Goal: Transaction & Acquisition: Purchase product/service

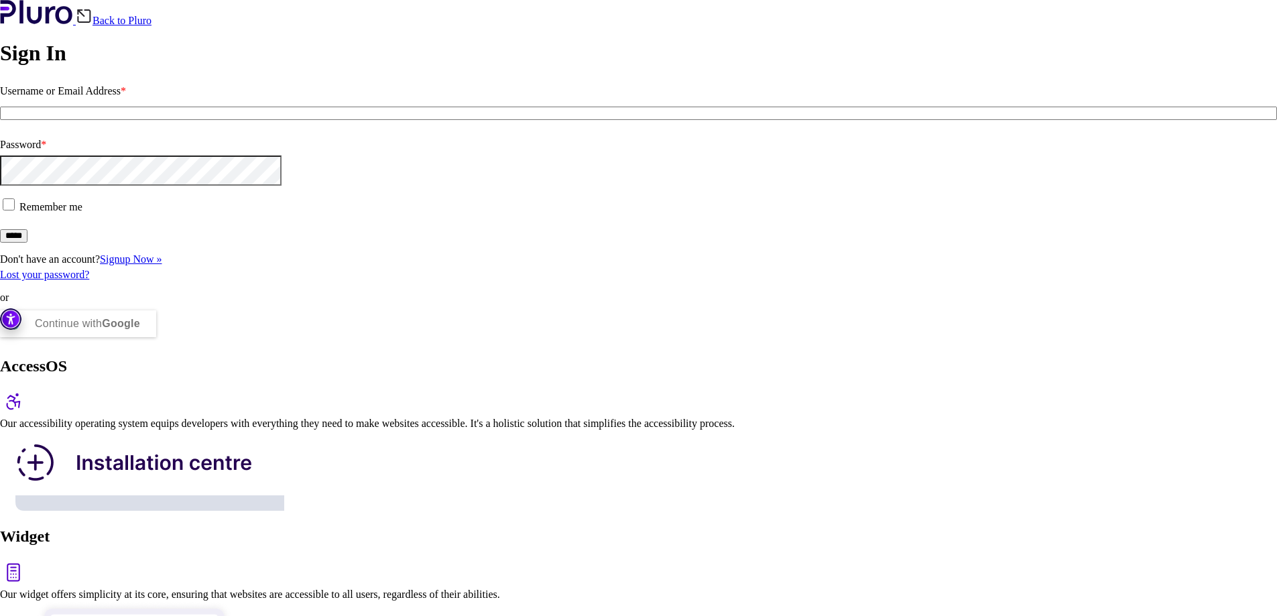
type input "**********"
click at [27, 243] on input "*****" at bounding box center [13, 235] width 27 height 13
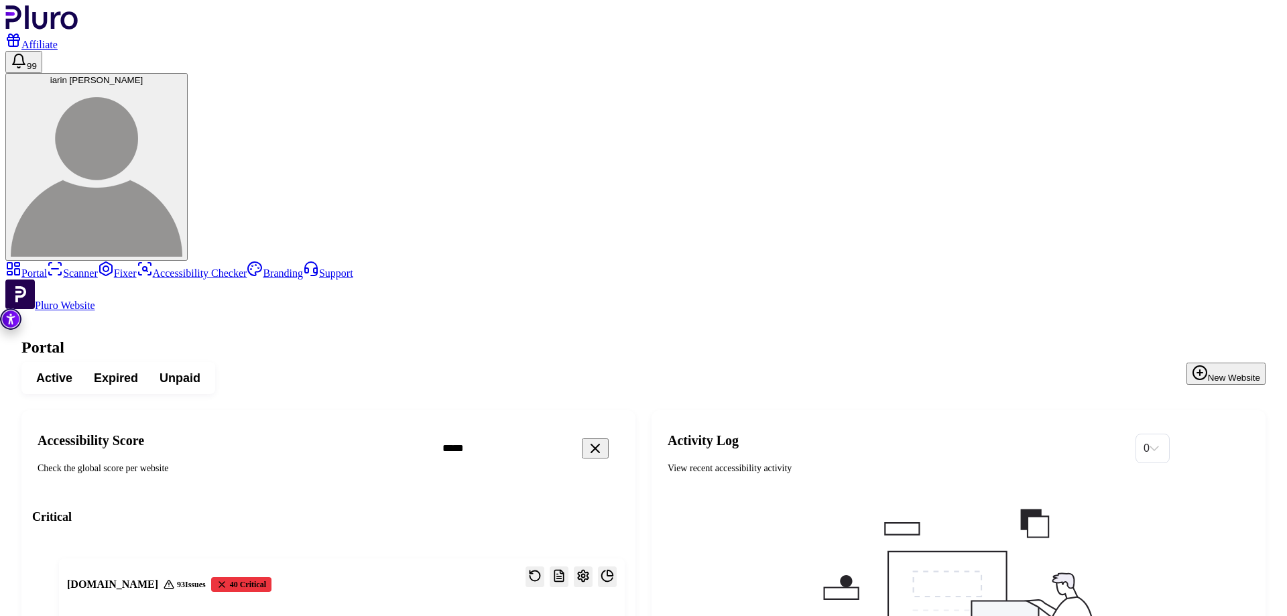
click at [138, 370] on span "Expired" at bounding box center [116, 378] width 44 height 16
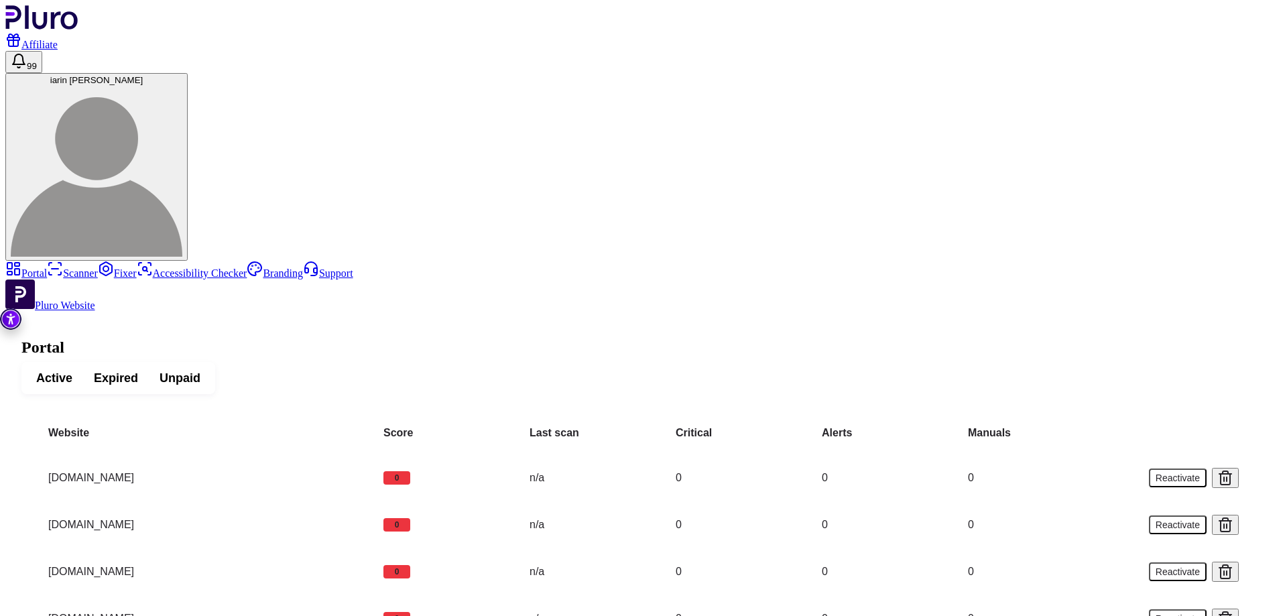
click at [83, 366] on button "Active" at bounding box center [54, 378] width 58 height 24
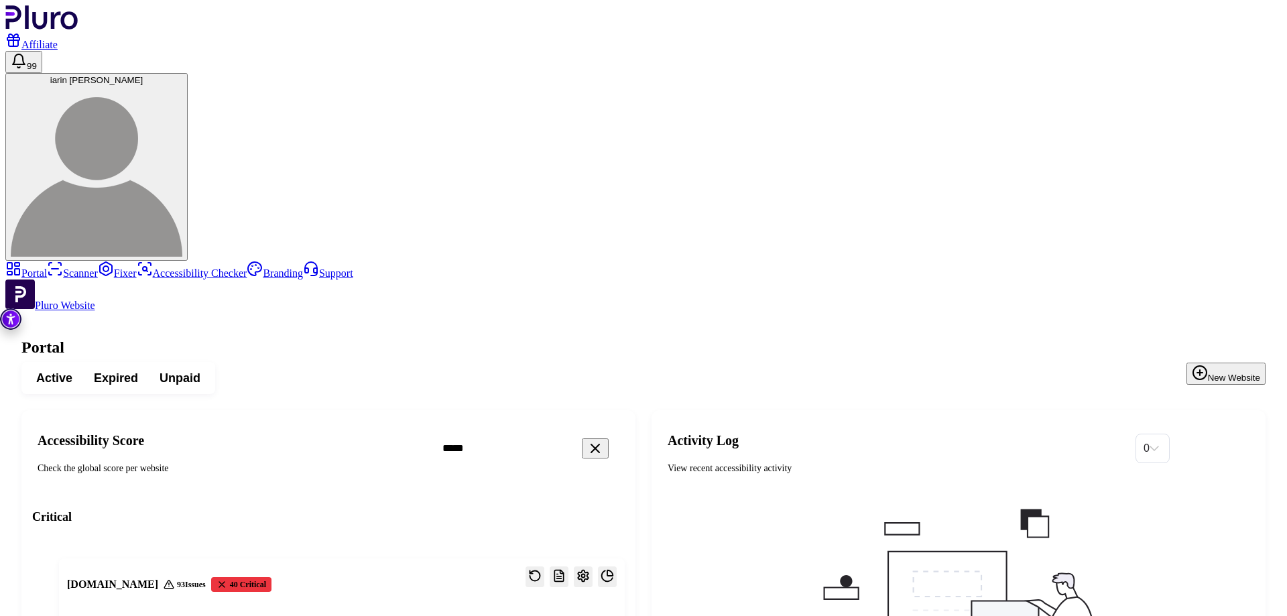
click at [138, 370] on span "Expired" at bounding box center [116, 378] width 44 height 16
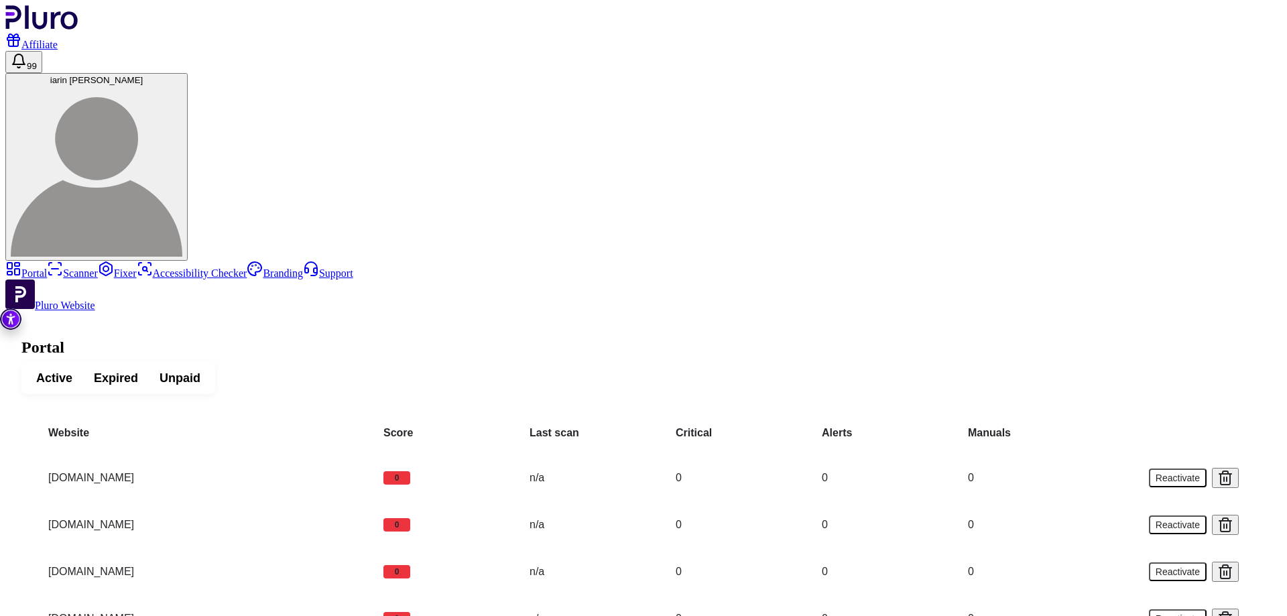
click at [347, 501] on td "vh-sfaradi.co.il" at bounding box center [205, 524] width 335 height 47
click at [347, 501] on td "[DOMAIN_NAME]" at bounding box center [205, 524] width 335 height 47
click at [373, 548] on td "[DOMAIN_NAME]" at bounding box center [205, 571] width 335 height 47
click at [1232, 611] on icon at bounding box center [1225, 619] width 16 height 16
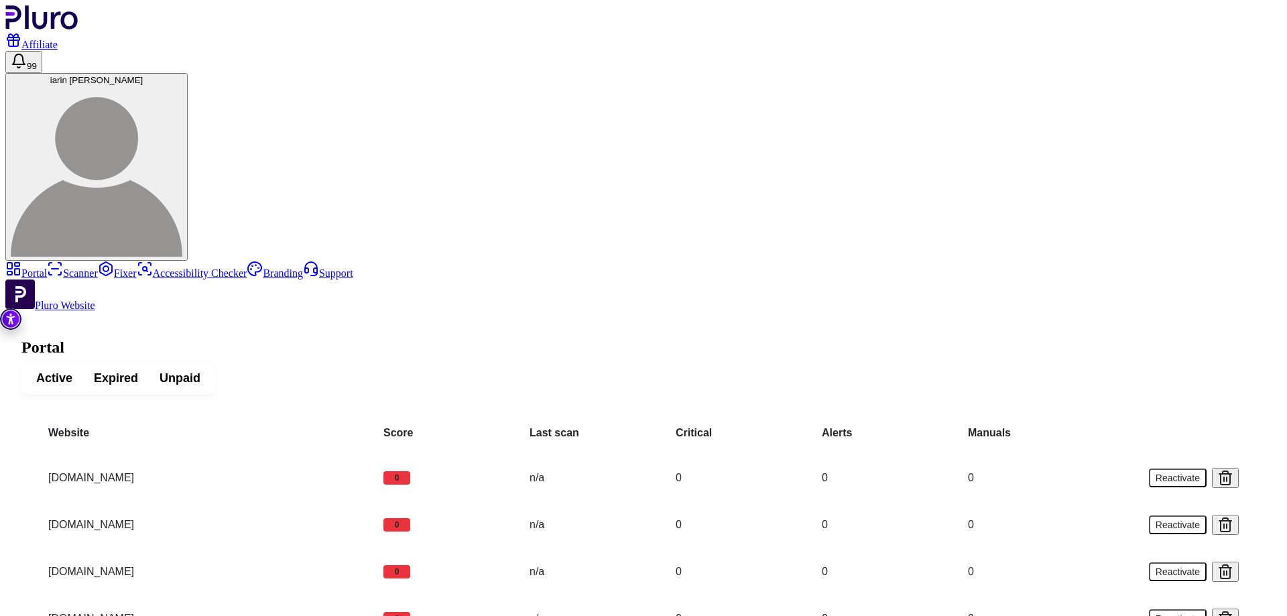
click at [303, 548] on td "[DOMAIN_NAME]" at bounding box center [205, 571] width 335 height 47
click at [371, 548] on td "[DOMAIN_NAME]" at bounding box center [205, 571] width 335 height 47
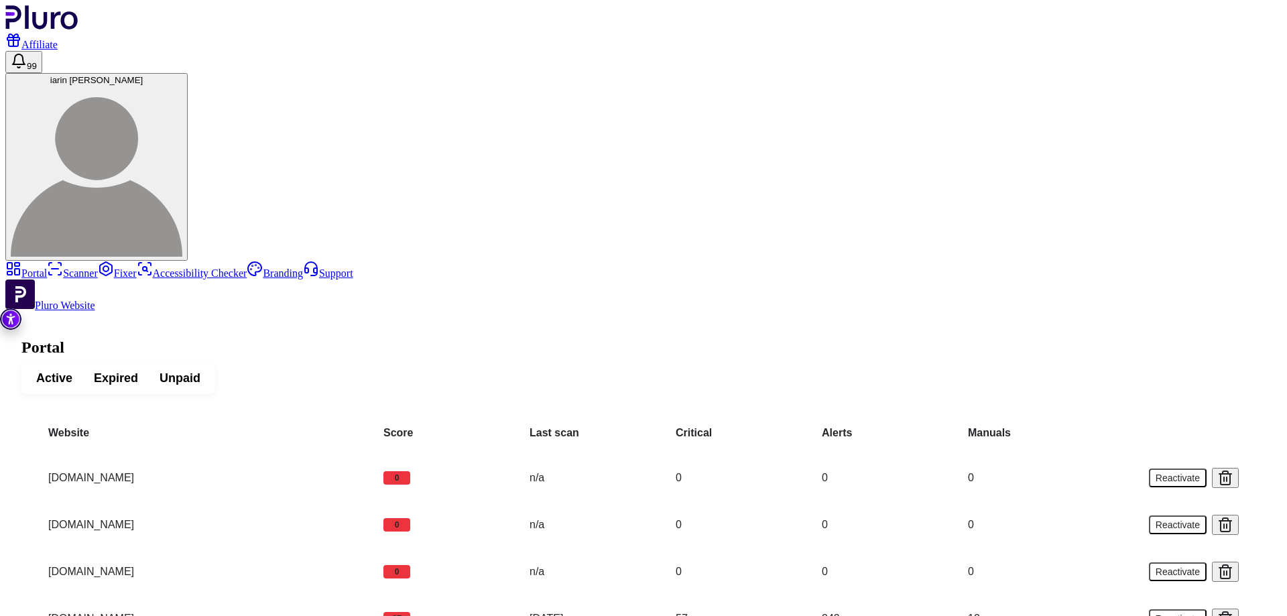
click at [1172, 516] on button "Reactivate" at bounding box center [1178, 525] width 58 height 19
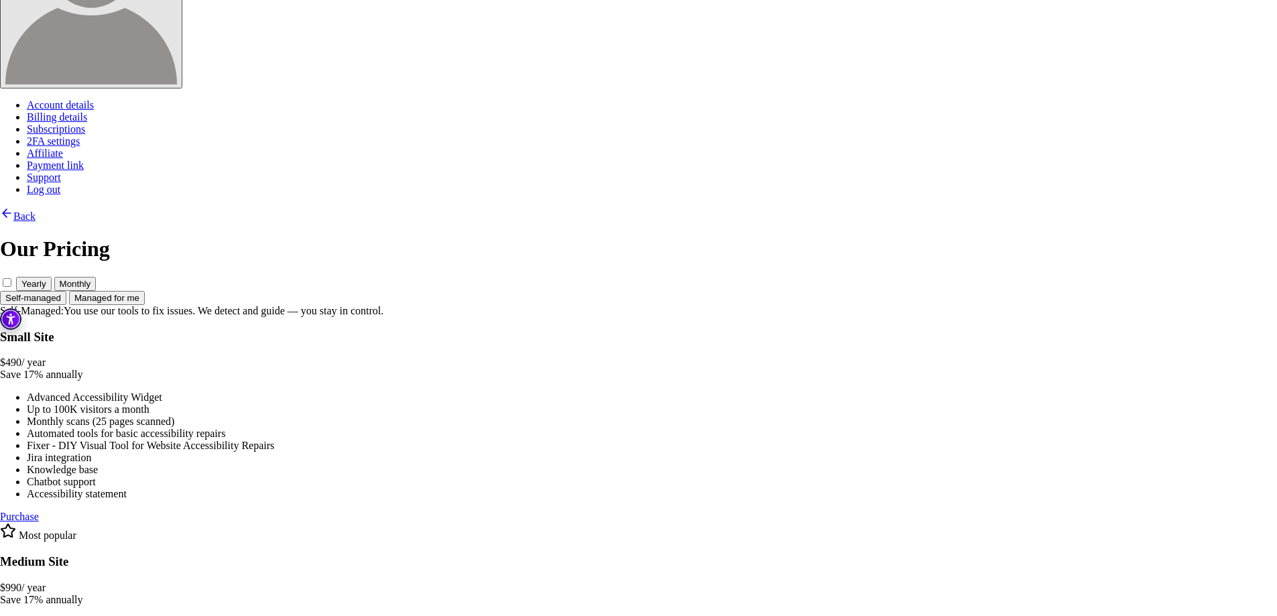
scroll to position [136, 0]
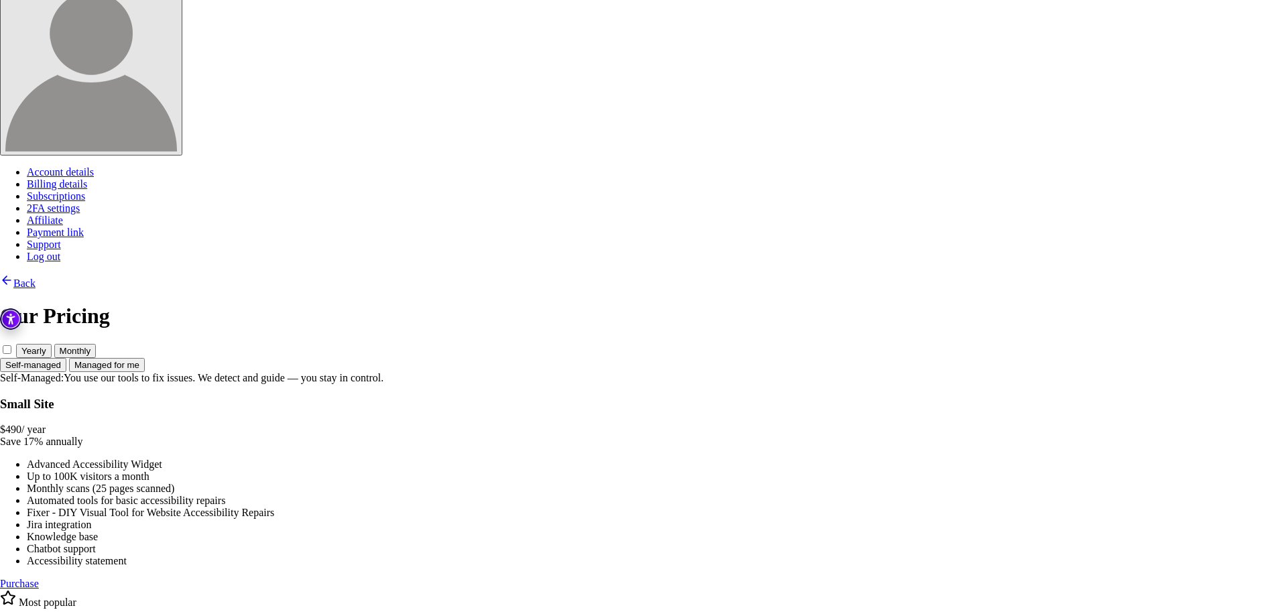
click at [365, 483] on li "Monthly scans (25 pages scanned)" at bounding box center [652, 489] width 1250 height 12
click at [16, 345] on span at bounding box center [16, 350] width 0 height 11
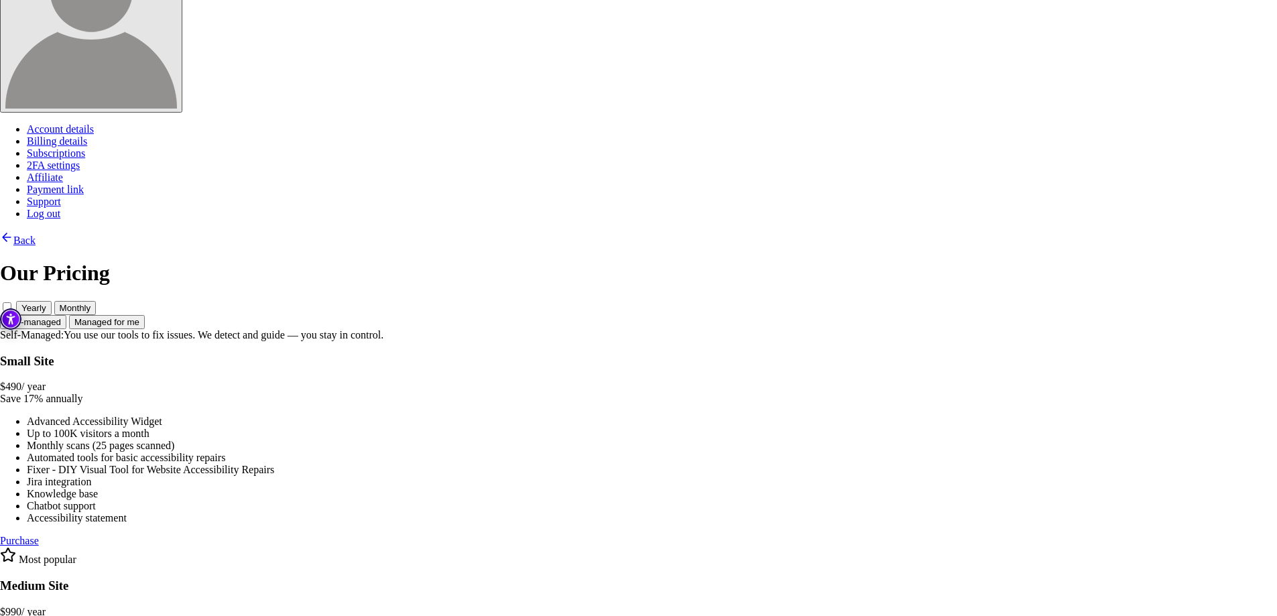
scroll to position [203, 0]
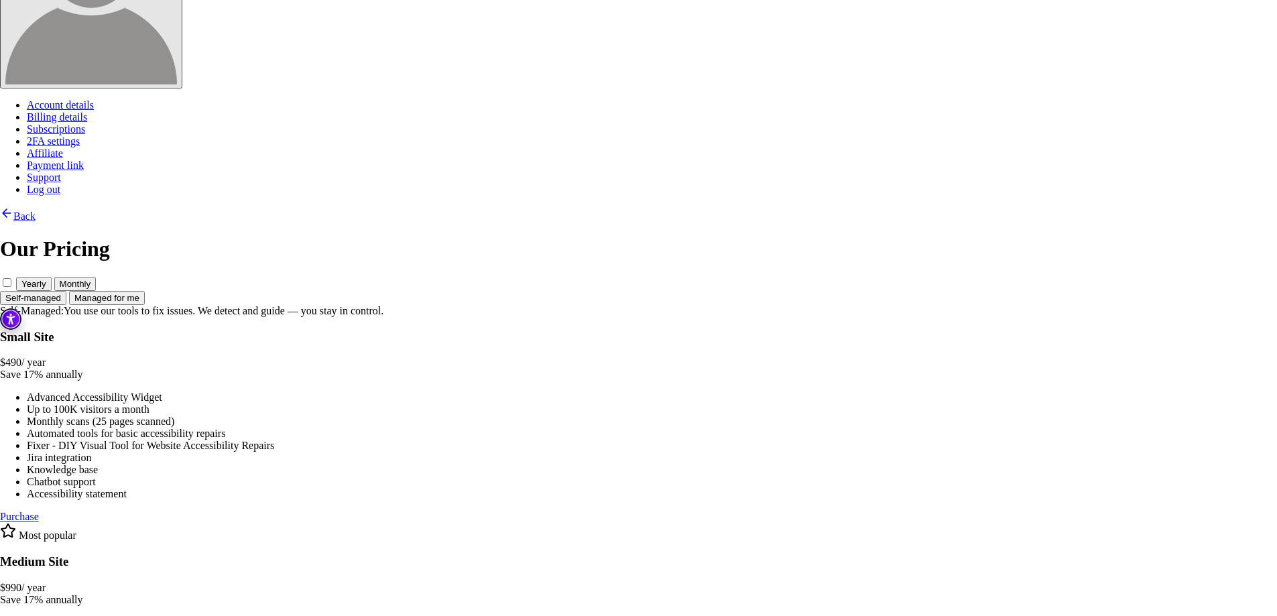
click at [39, 522] on link "Purchase" at bounding box center [19, 516] width 39 height 11
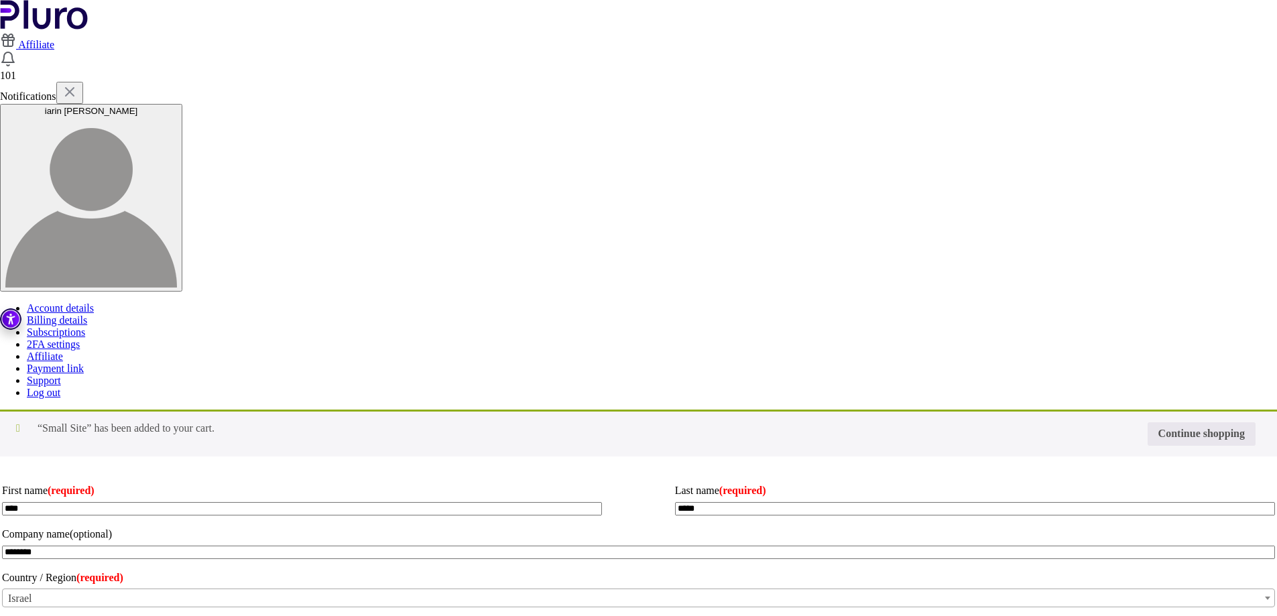
click at [77, 46] on header "Affiliate 101 Notifications iarin frenkel Account details Billing details Subsc…" at bounding box center [638, 199] width 1277 height 399
click at [75, 29] on img "Go to the home page logo Pluro" at bounding box center [44, 14] width 88 height 29
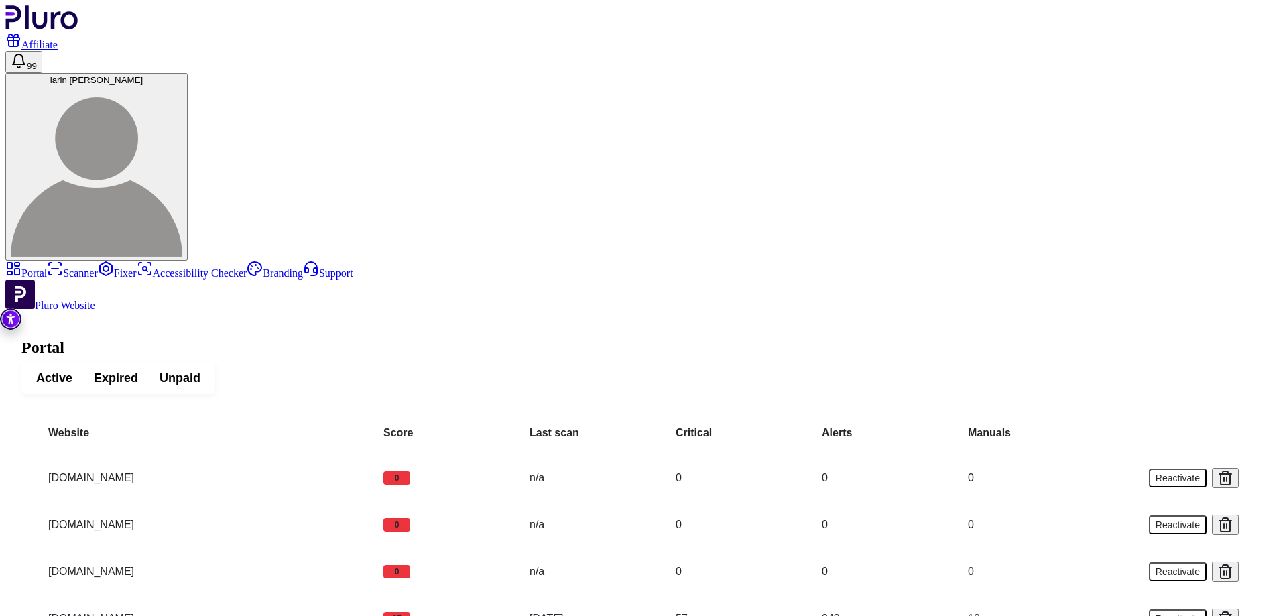
click at [200, 370] on span "Unpaid" at bounding box center [180, 378] width 41 height 16
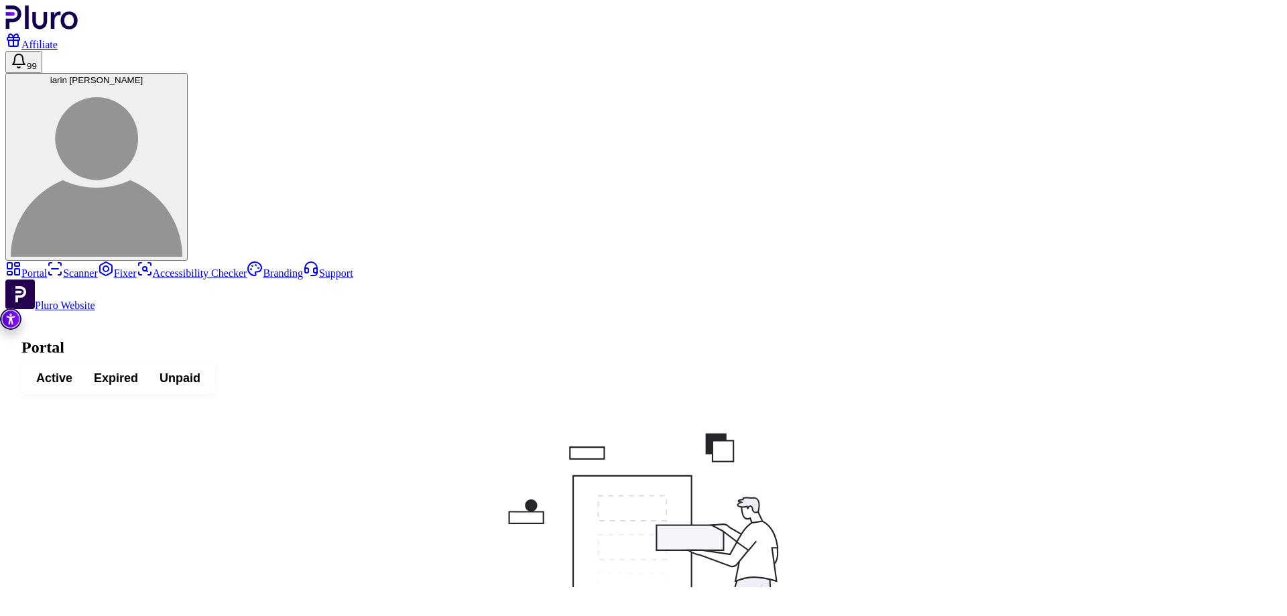
click at [138, 370] on span "Expired" at bounding box center [116, 378] width 44 height 16
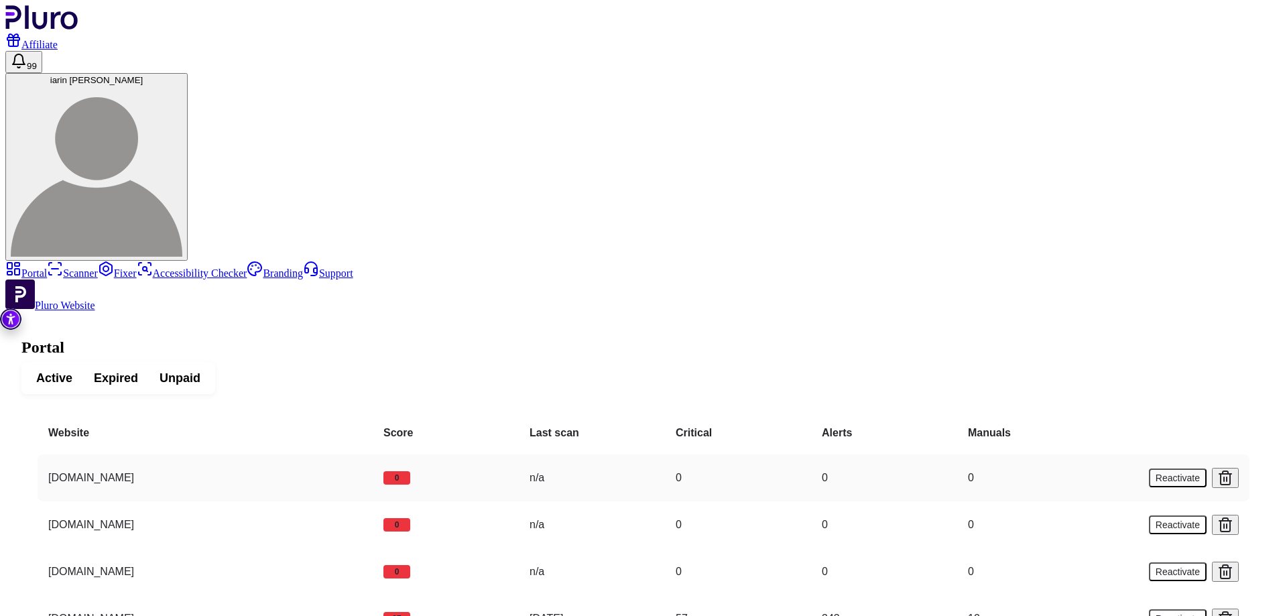
click at [306, 455] on td "[DOMAIN_NAME]" at bounding box center [205, 478] width 335 height 47
copy td "[DOMAIN_NAME]"
click at [335, 548] on td "[DOMAIN_NAME]" at bounding box center [205, 571] width 335 height 47
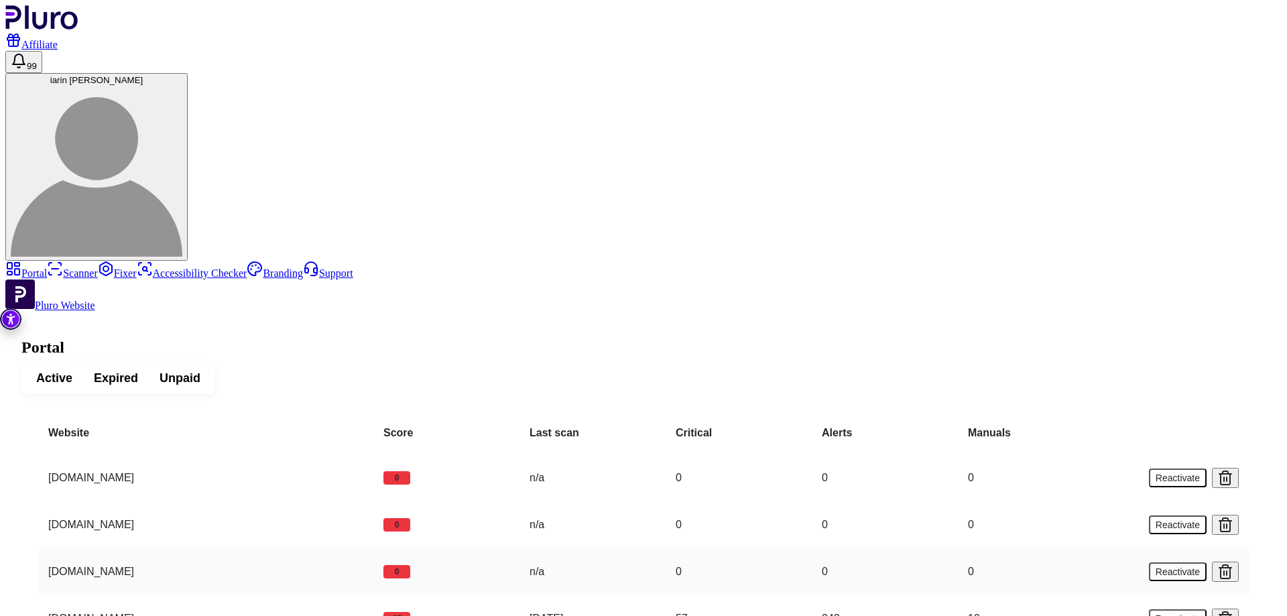
click at [335, 548] on td "[DOMAIN_NAME]" at bounding box center [205, 571] width 335 height 47
copy td "[DOMAIN_NAME]"
click at [373, 548] on td "[DOMAIN_NAME]" at bounding box center [205, 571] width 335 height 47
